Goal: Information Seeking & Learning: Learn about a topic

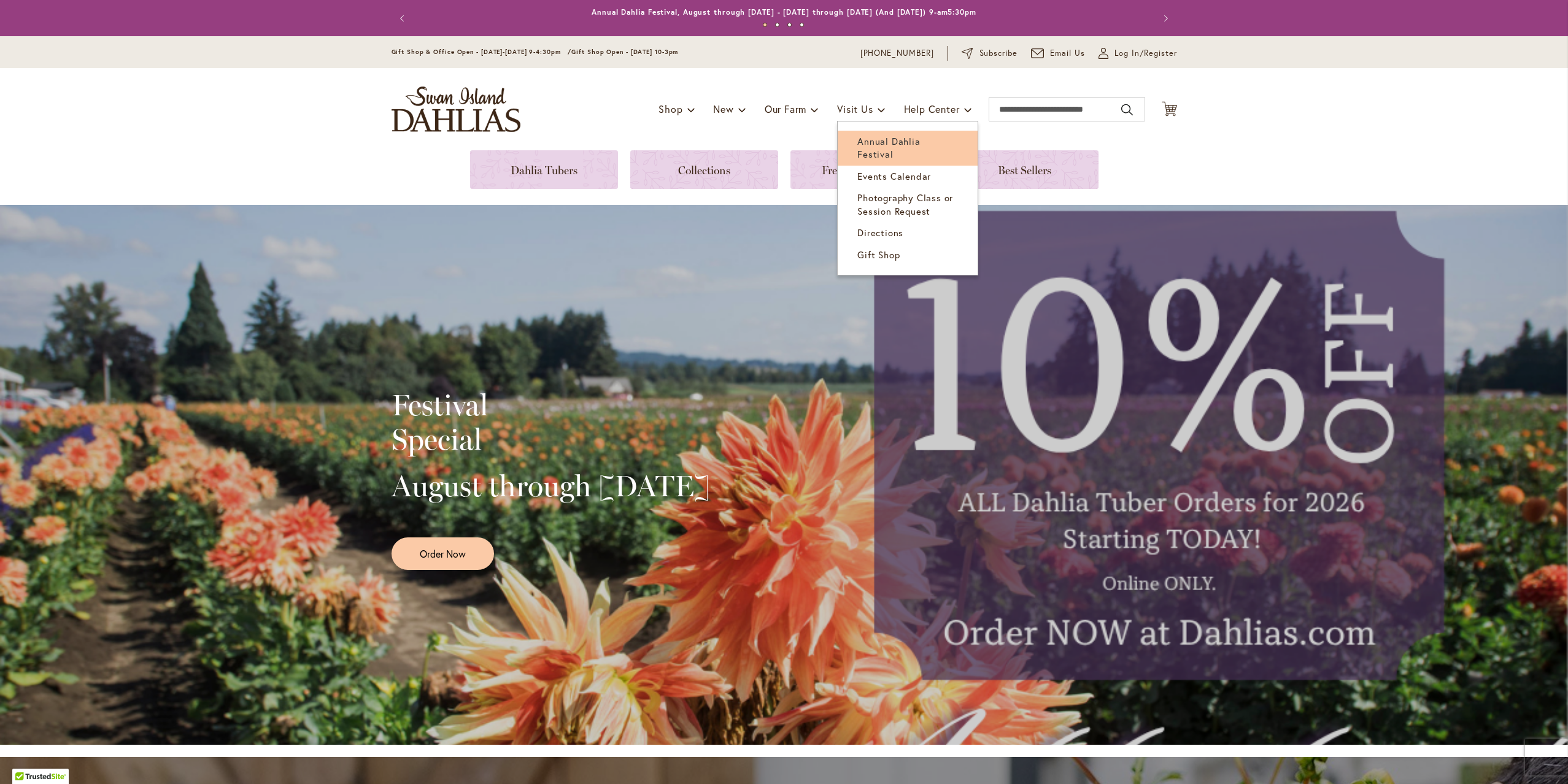
click at [864, 143] on span "Annual Dahlia Festival" at bounding box center [889, 148] width 63 height 25
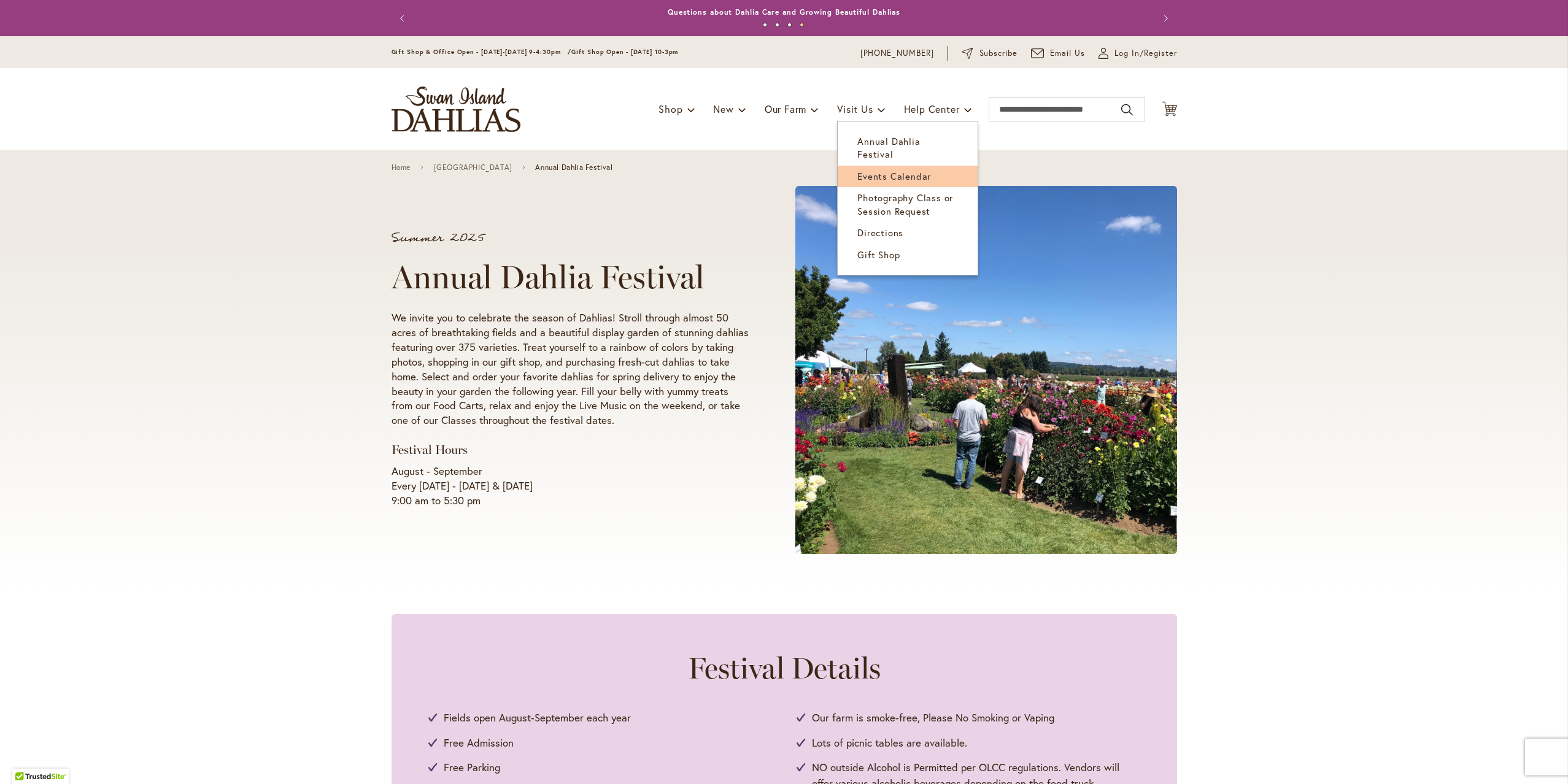
click at [863, 170] on span "Events Calendar" at bounding box center [894, 176] width 74 height 12
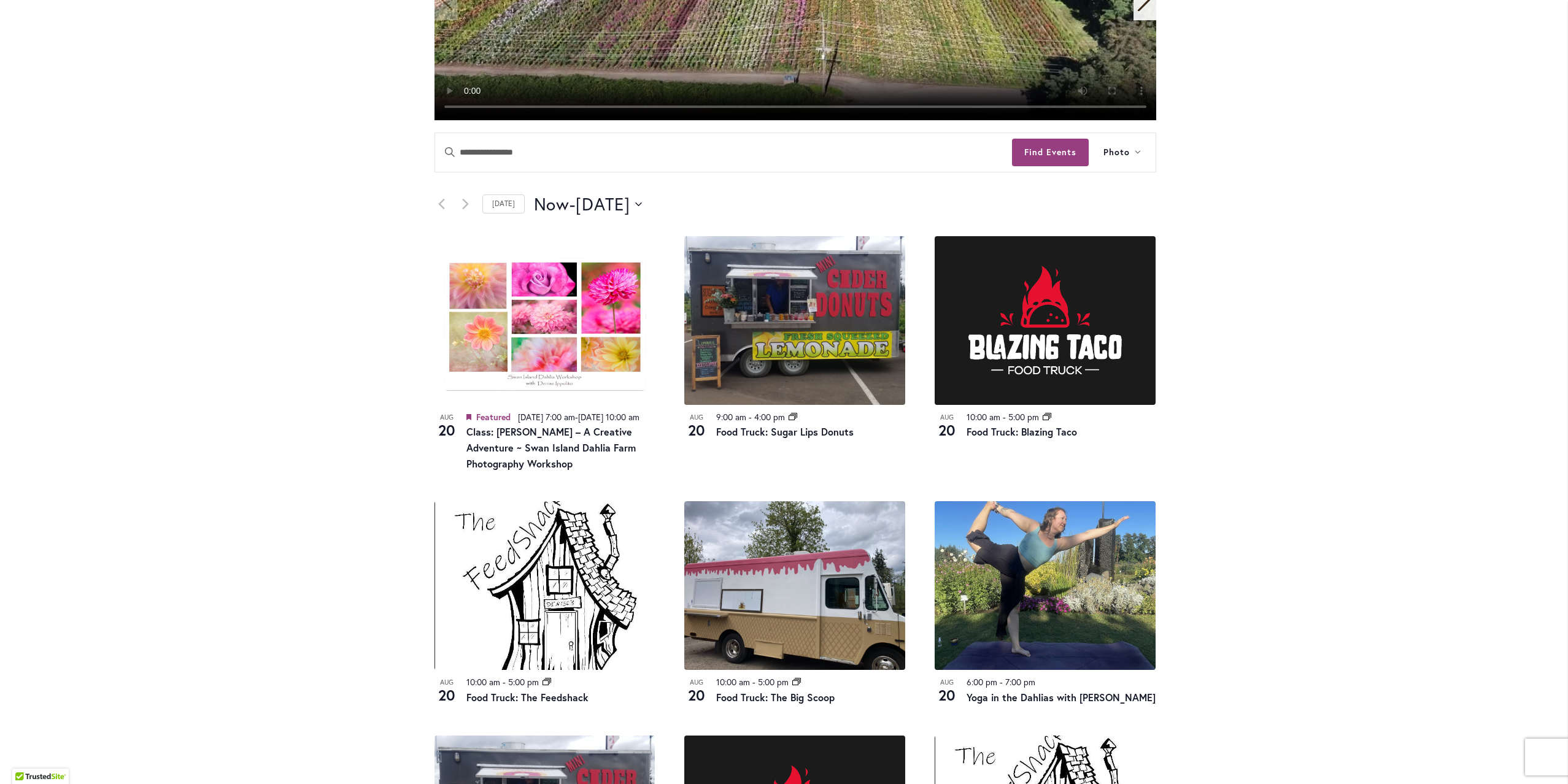
scroll to position [368, 0]
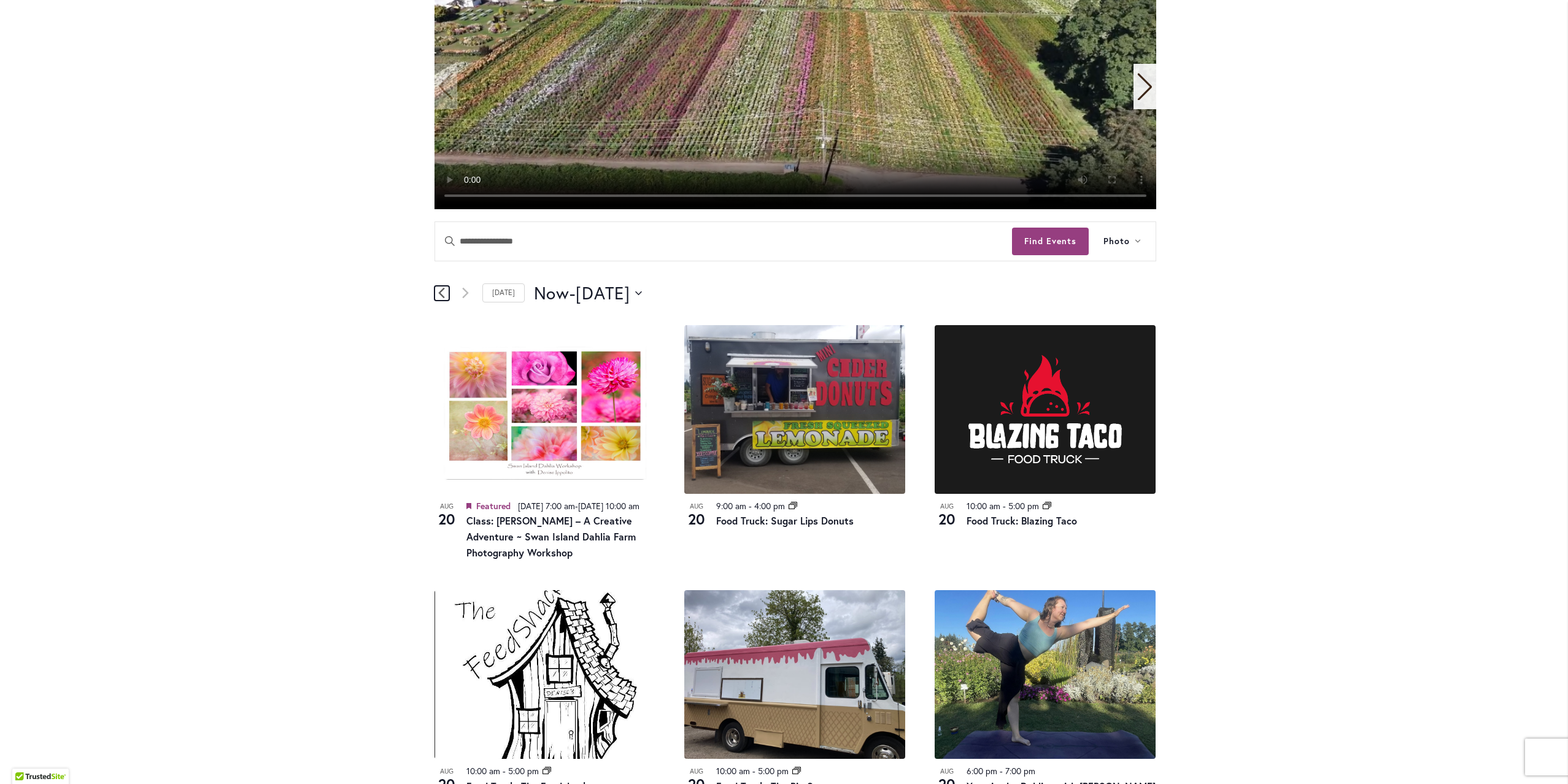
click at [439, 293] on icon "Previous Events" at bounding box center [442, 293] width 7 height 12
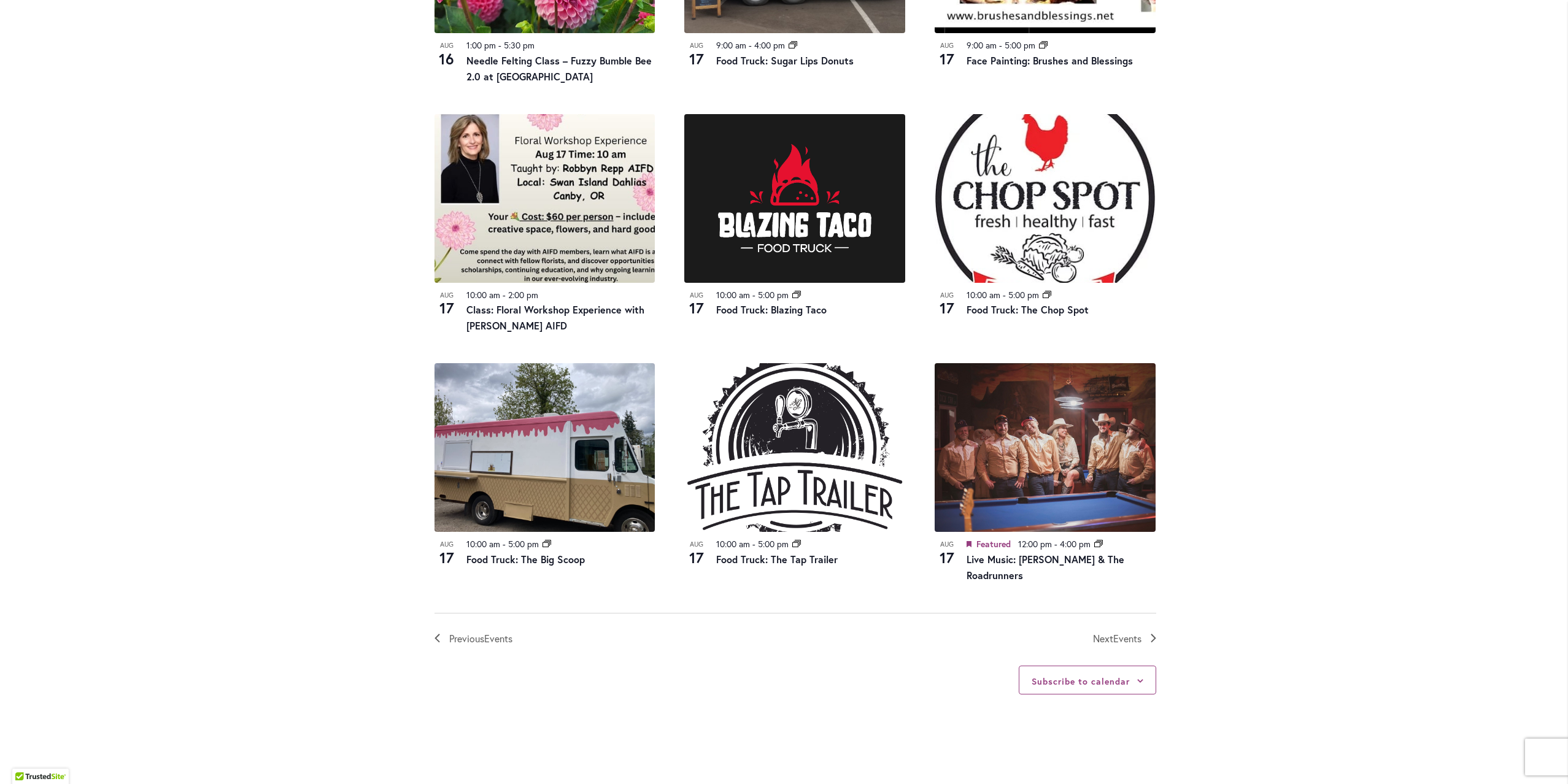
scroll to position [1289, 0]
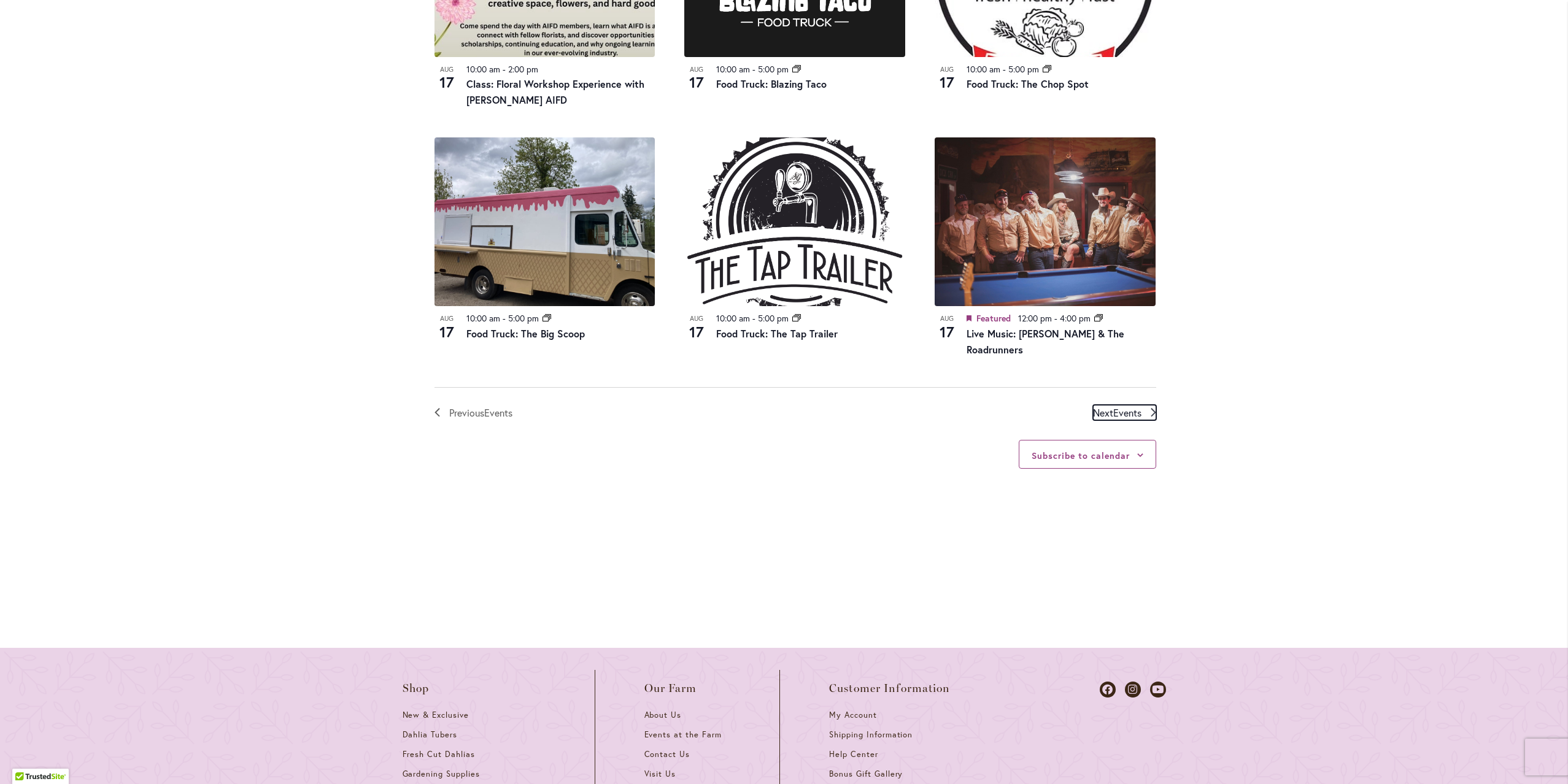
click at [1105, 414] on span "Next Events" at bounding box center [1117, 413] width 48 height 16
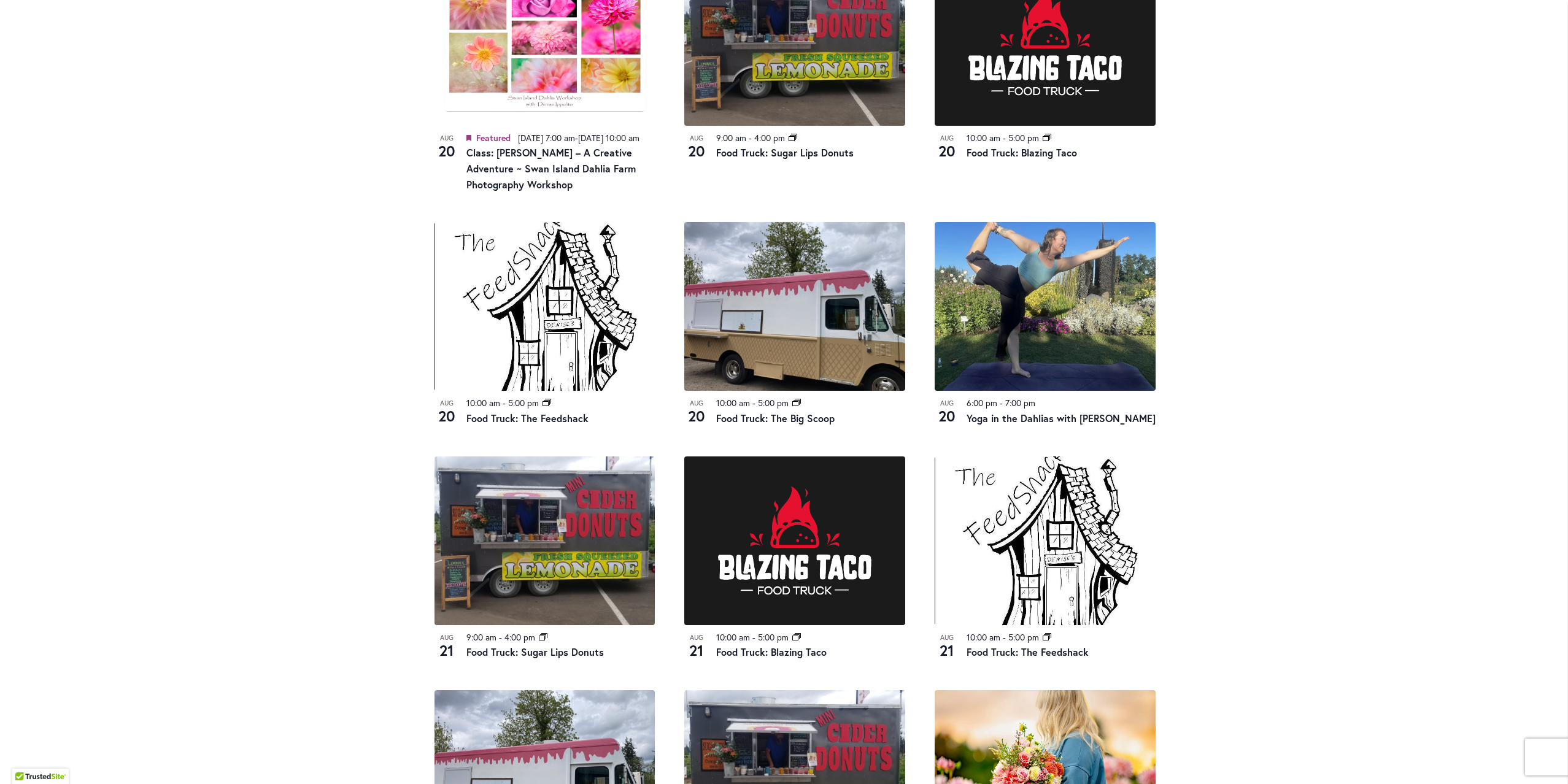
scroll to position [1104, 0]
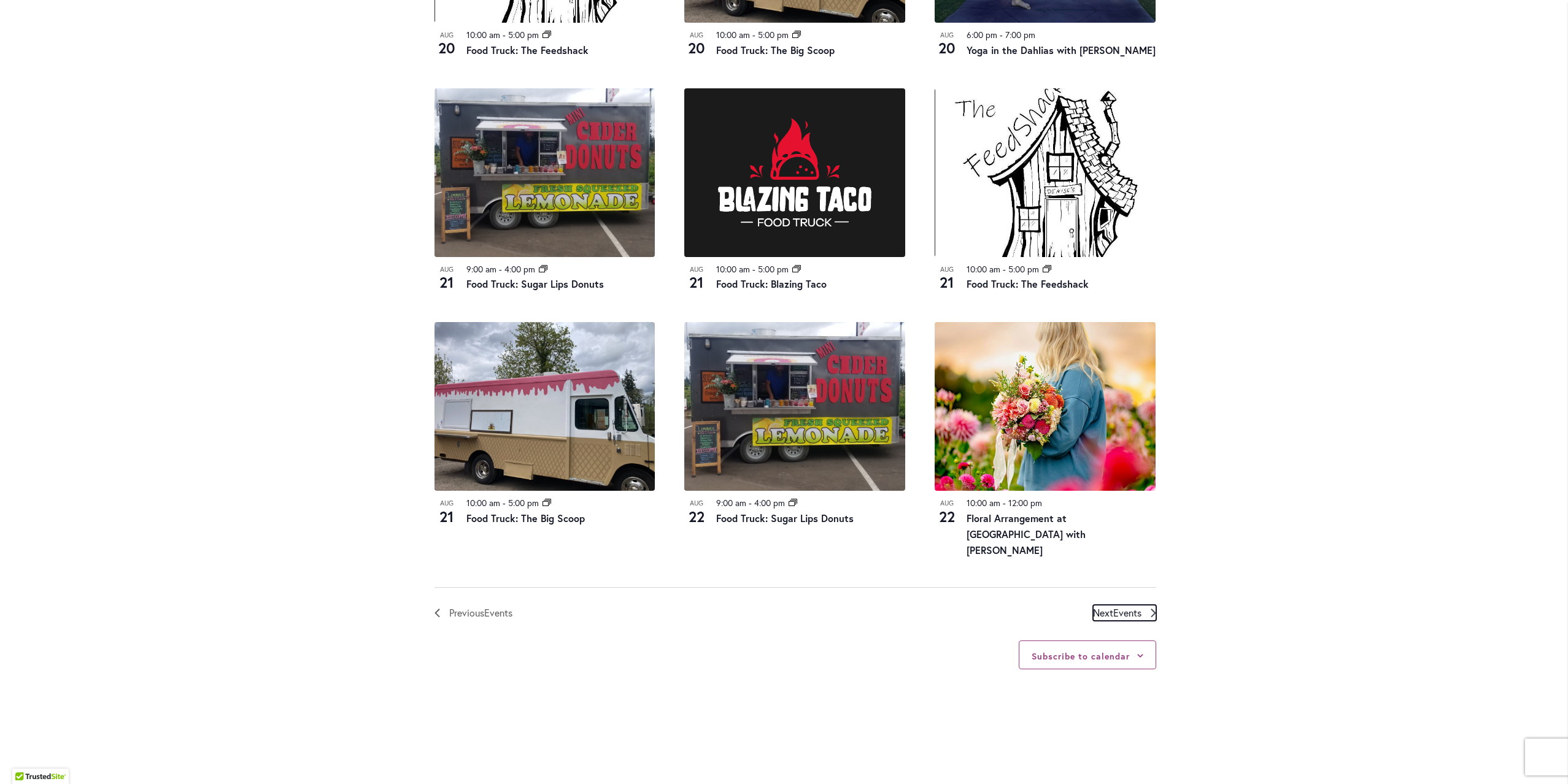
click at [1098, 610] on span "Next Events" at bounding box center [1117, 612] width 48 height 16
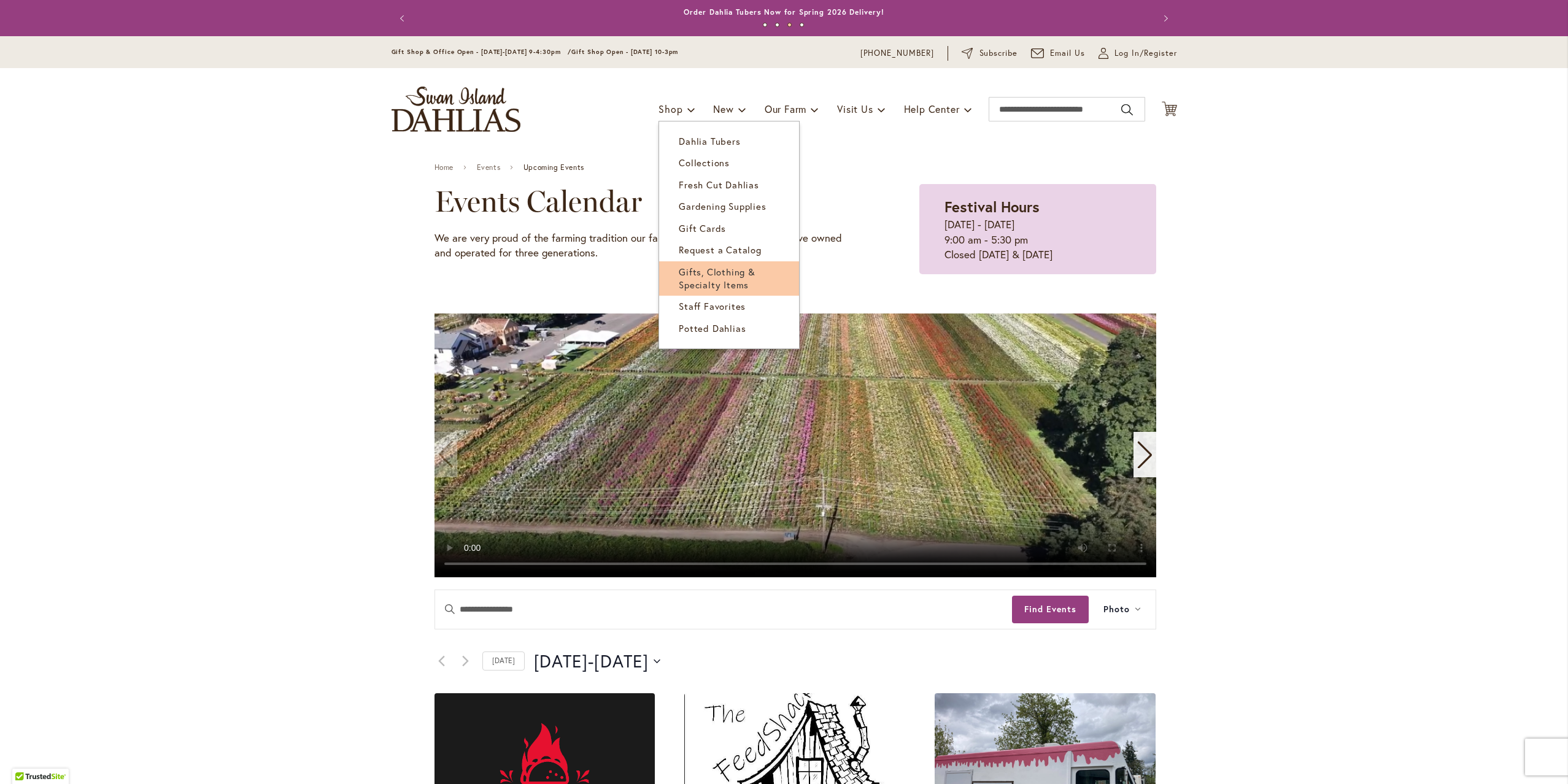
click at [684, 269] on span "Gifts, Clothing & Specialty Items" at bounding box center [717, 278] width 77 height 25
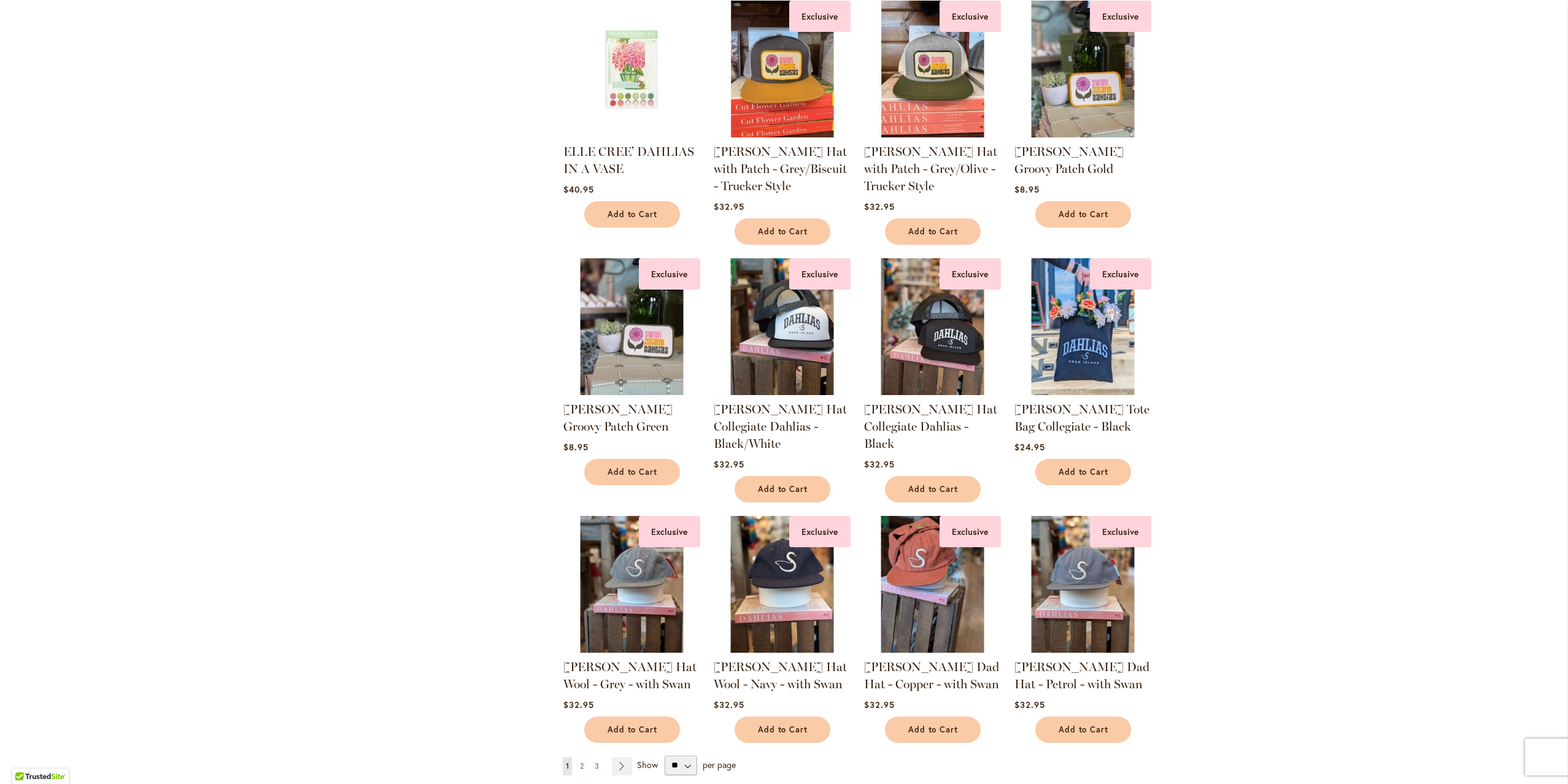
scroll to position [859, 0]
